Goal: Information Seeking & Learning: Learn about a topic

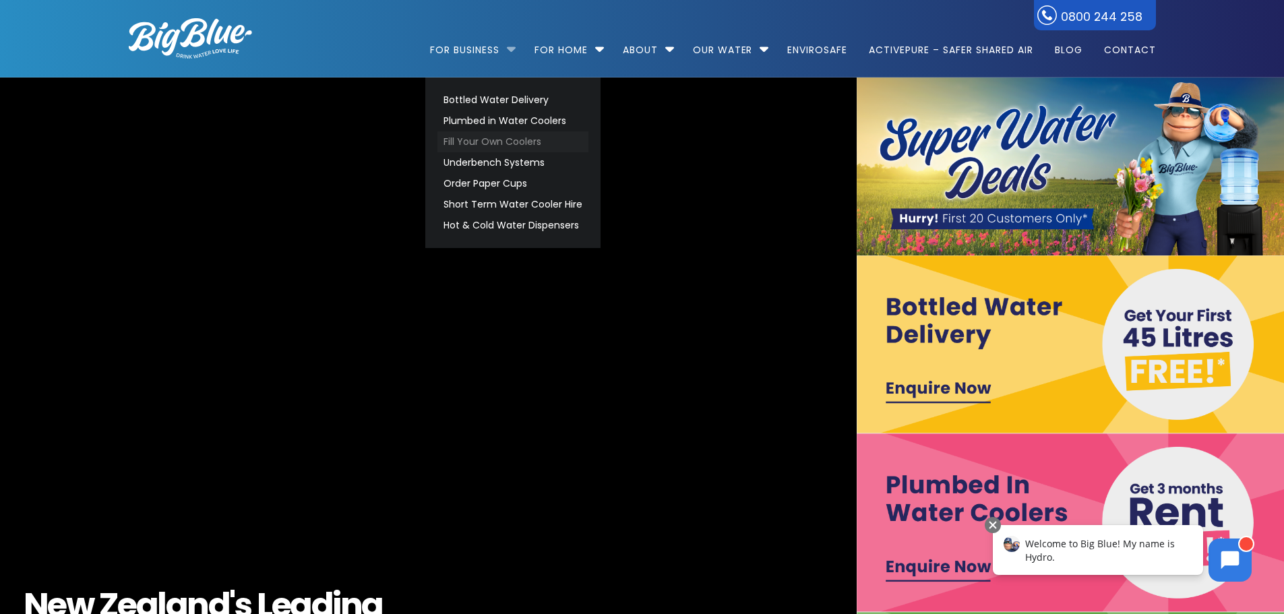
click at [532, 142] on link "Fill Your Own Coolers" at bounding box center [512, 141] width 151 height 21
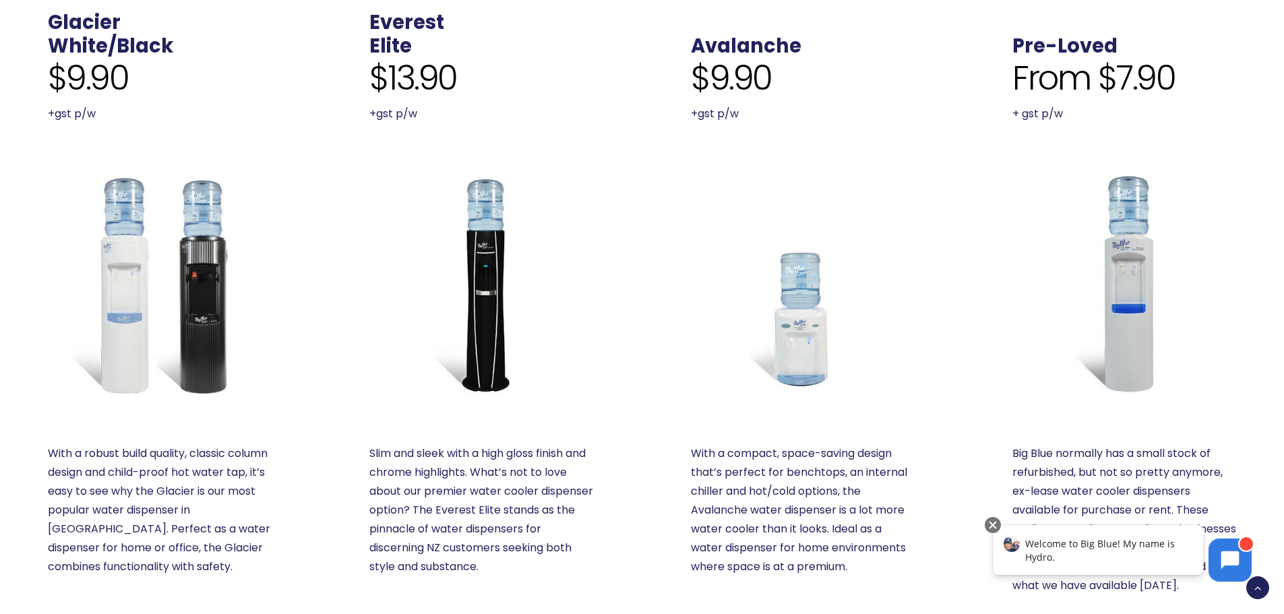
scroll to position [876, 0]
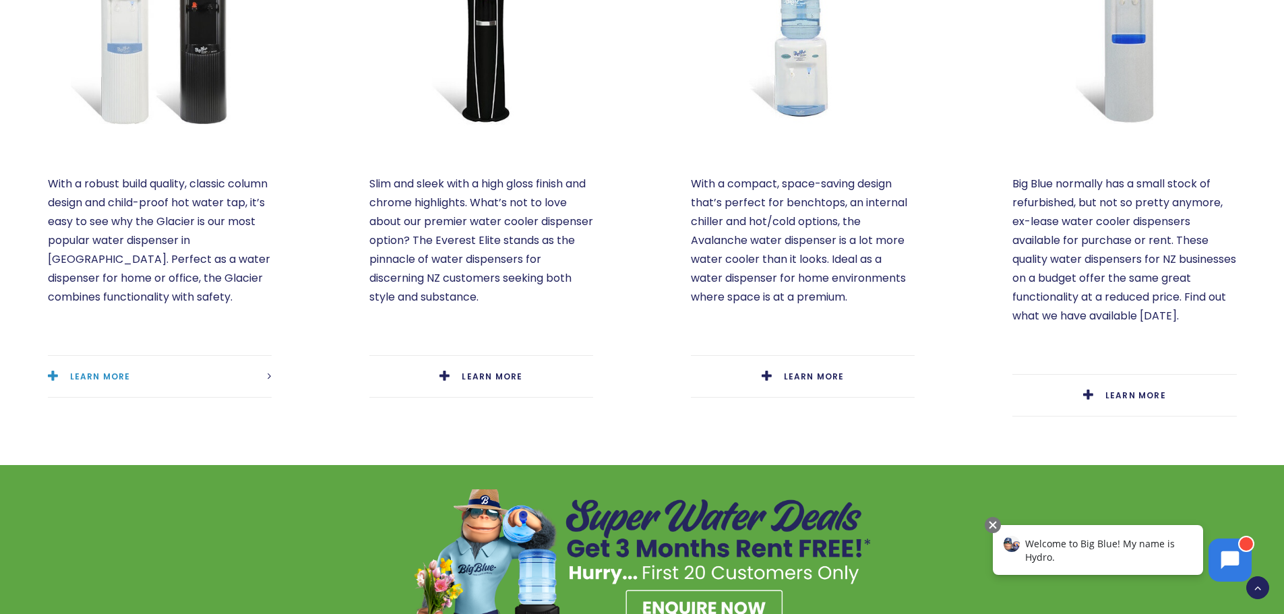
click at [135, 363] on link "LEARN MORE" at bounding box center [160, 376] width 224 height 41
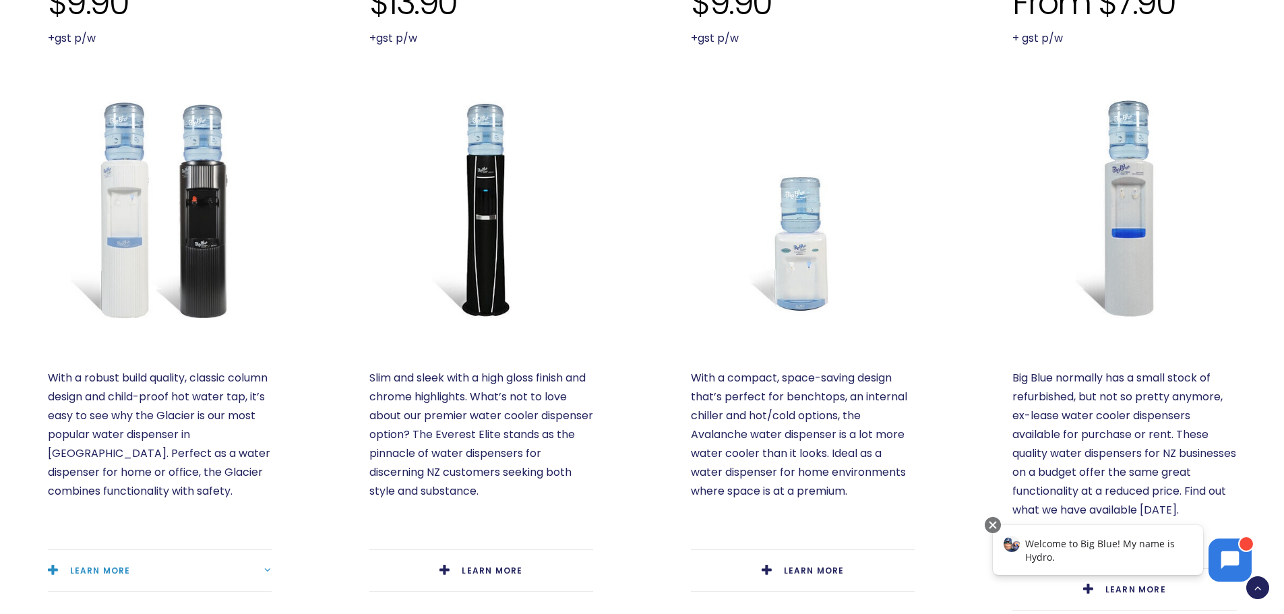
scroll to position [809, 0]
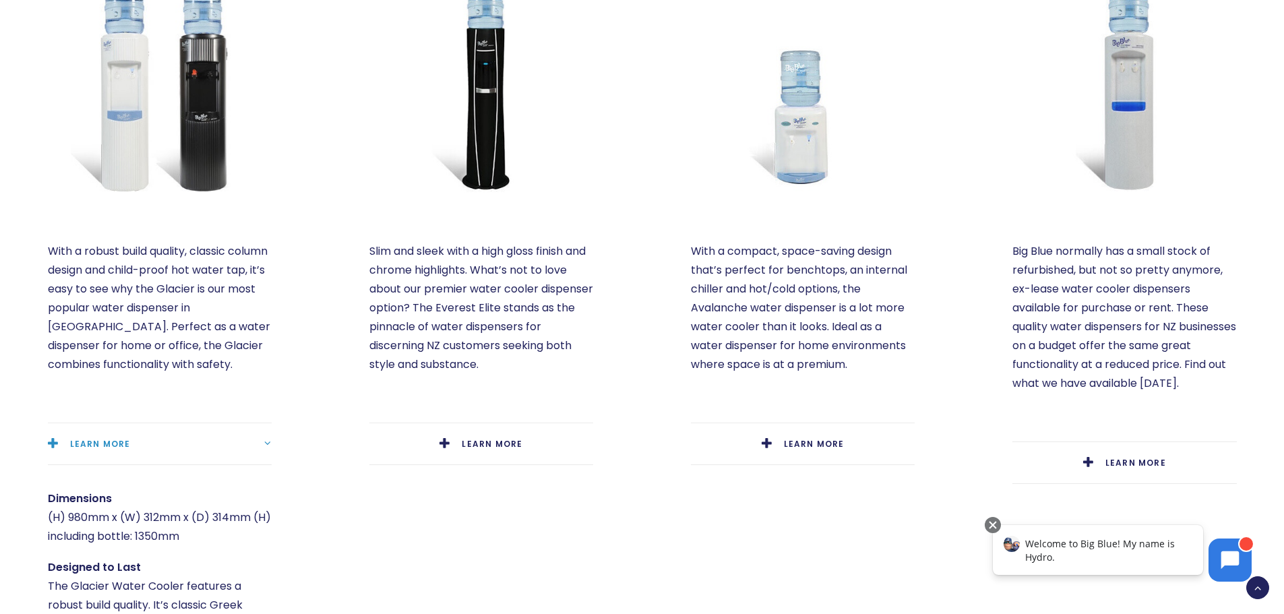
click at [198, 135] on img at bounding box center [160, 82] width 224 height 224
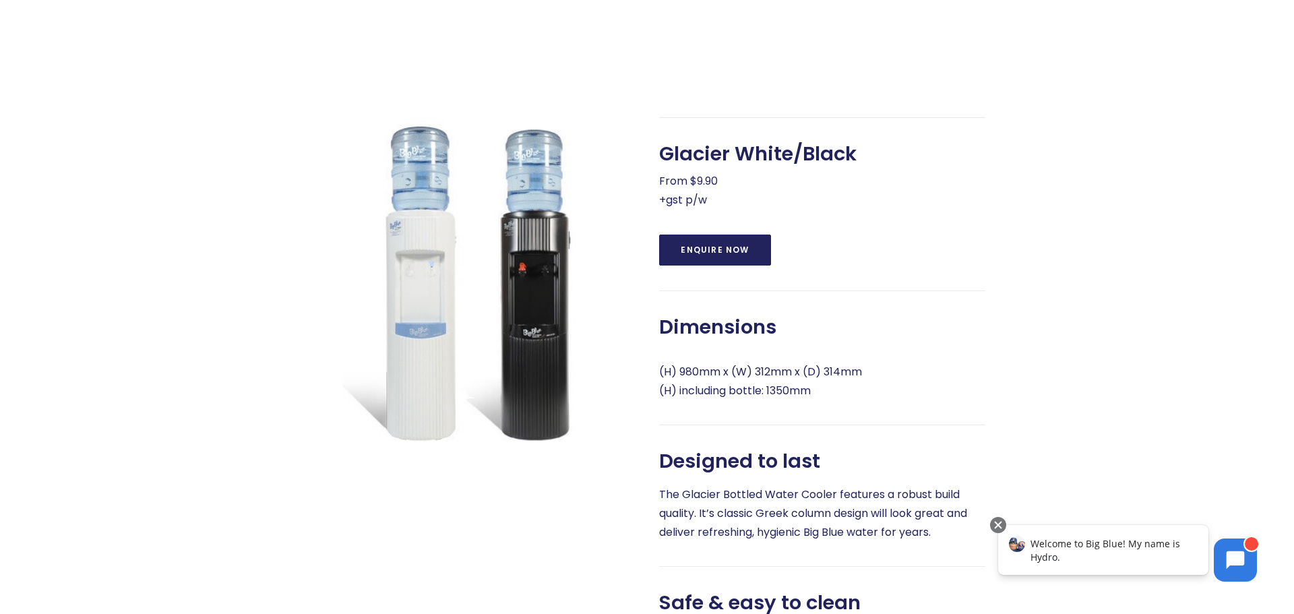
scroll to position [539, 0]
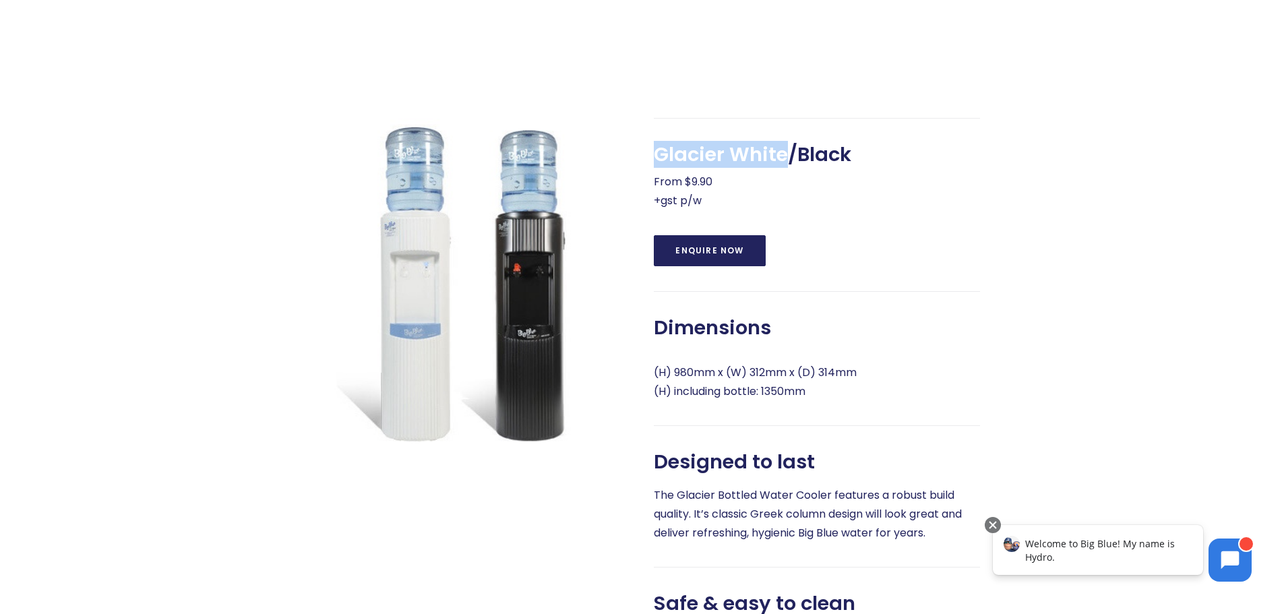
drag, startPoint x: 654, startPoint y: 161, endPoint x: 791, endPoint y: 152, distance: 136.4
click at [791, 152] on span "Glacier White/Black" at bounding box center [752, 155] width 197 height 24
copy span "Glacier White"
